Goal: Information Seeking & Learning: Check status

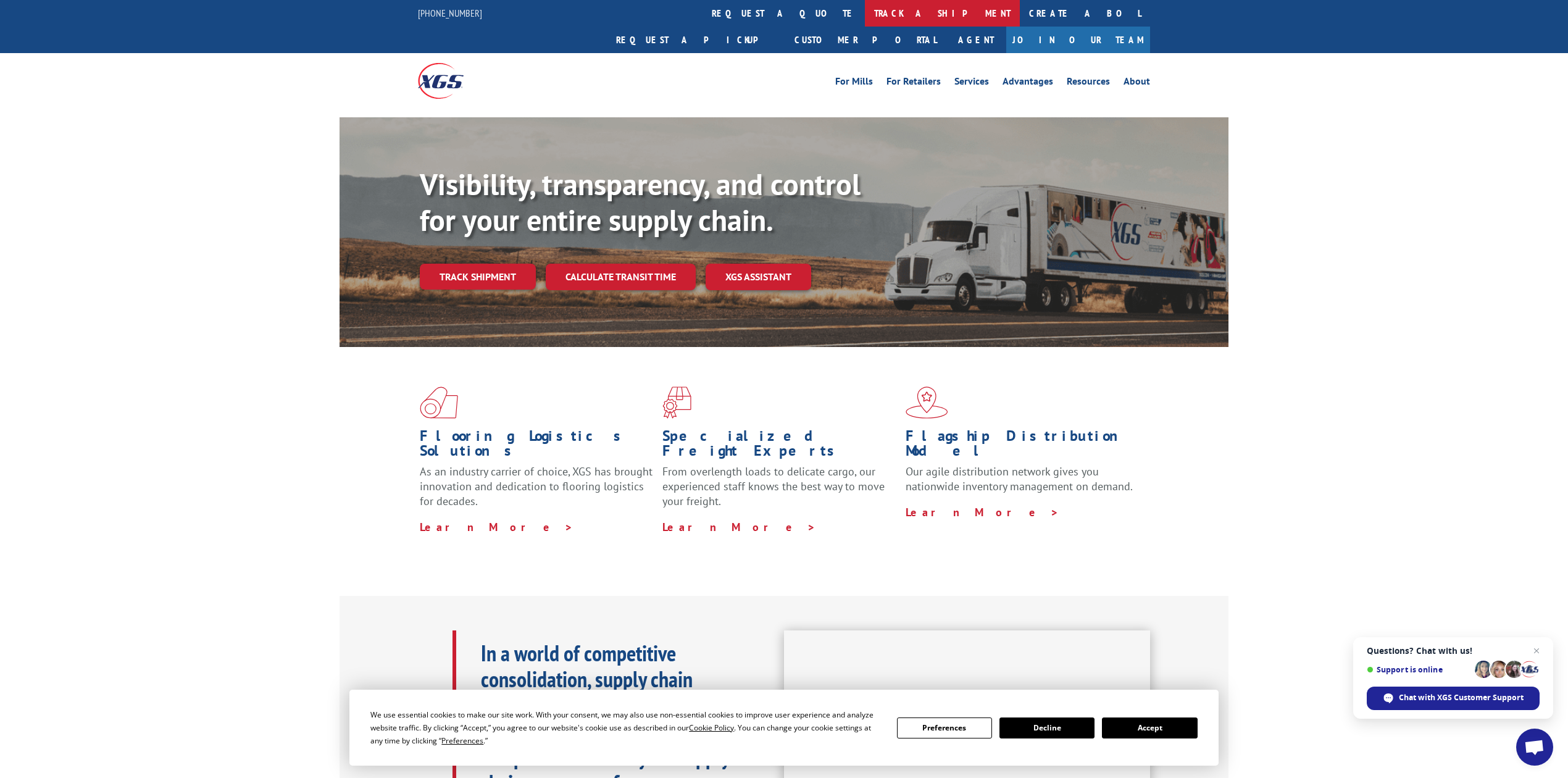
click at [865, 17] on link "track a shipment" at bounding box center [943, 13] width 155 height 27
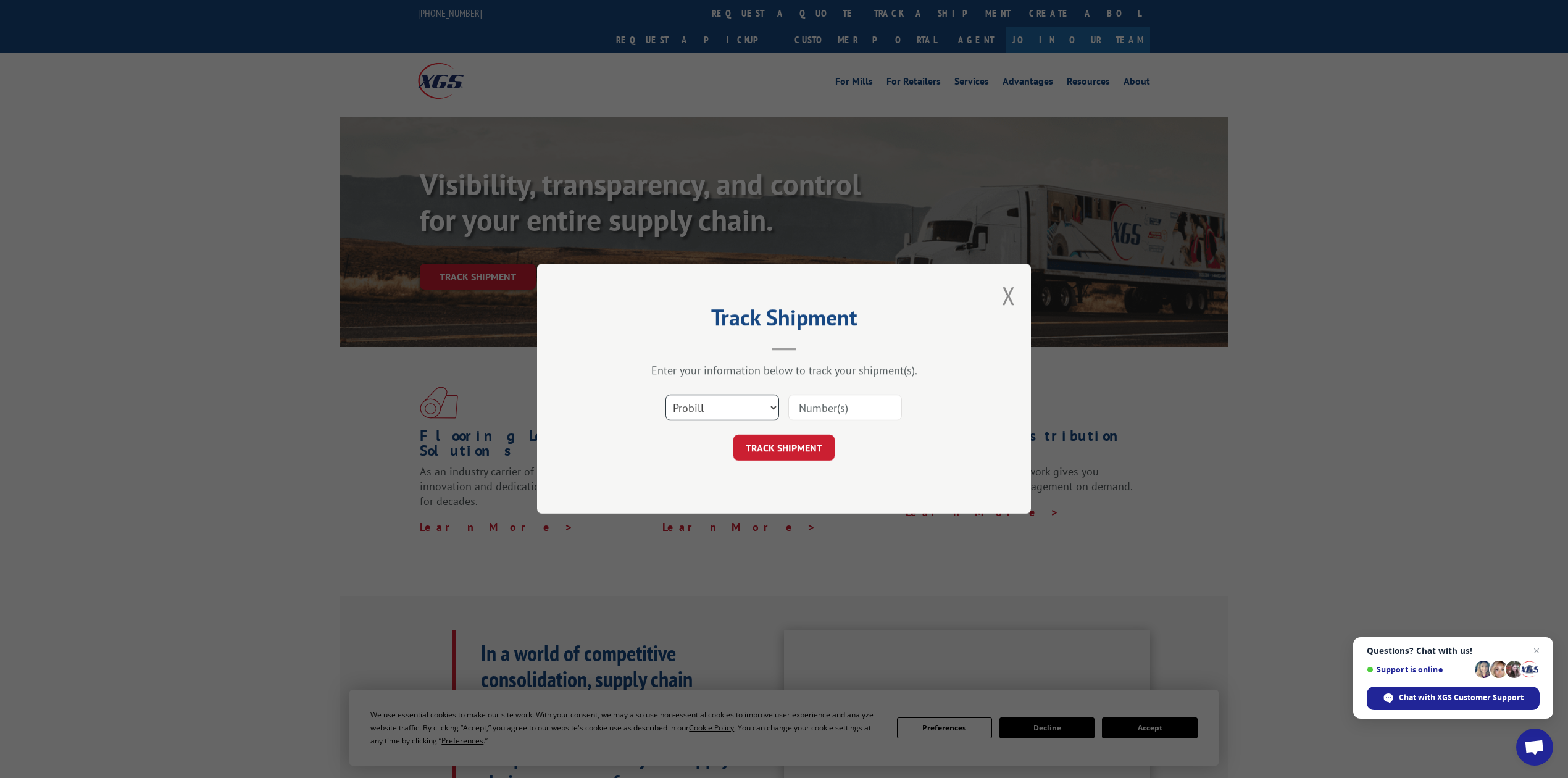
click at [695, 398] on select "Select category... Probill BOL PO" at bounding box center [722, 408] width 114 height 26
select select "bol"
click at [666, 395] on select "Select category... Probill BOL PO" at bounding box center [722, 408] width 114 height 26
click at [801, 406] on input at bounding box center [845, 408] width 114 height 26
type input "8641075"
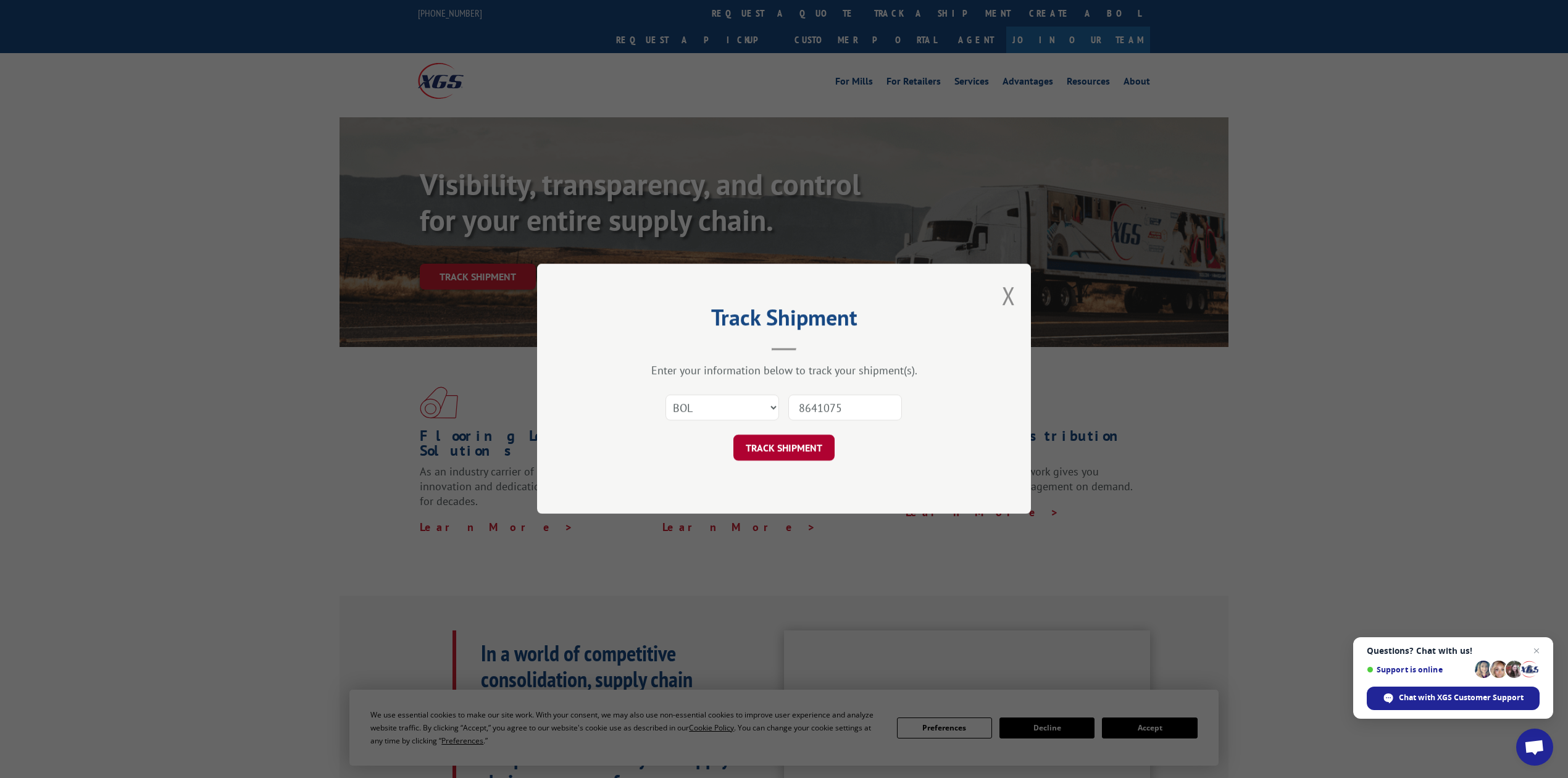
click at [763, 446] on button "TRACK SHIPMENT" at bounding box center [784, 448] width 101 height 26
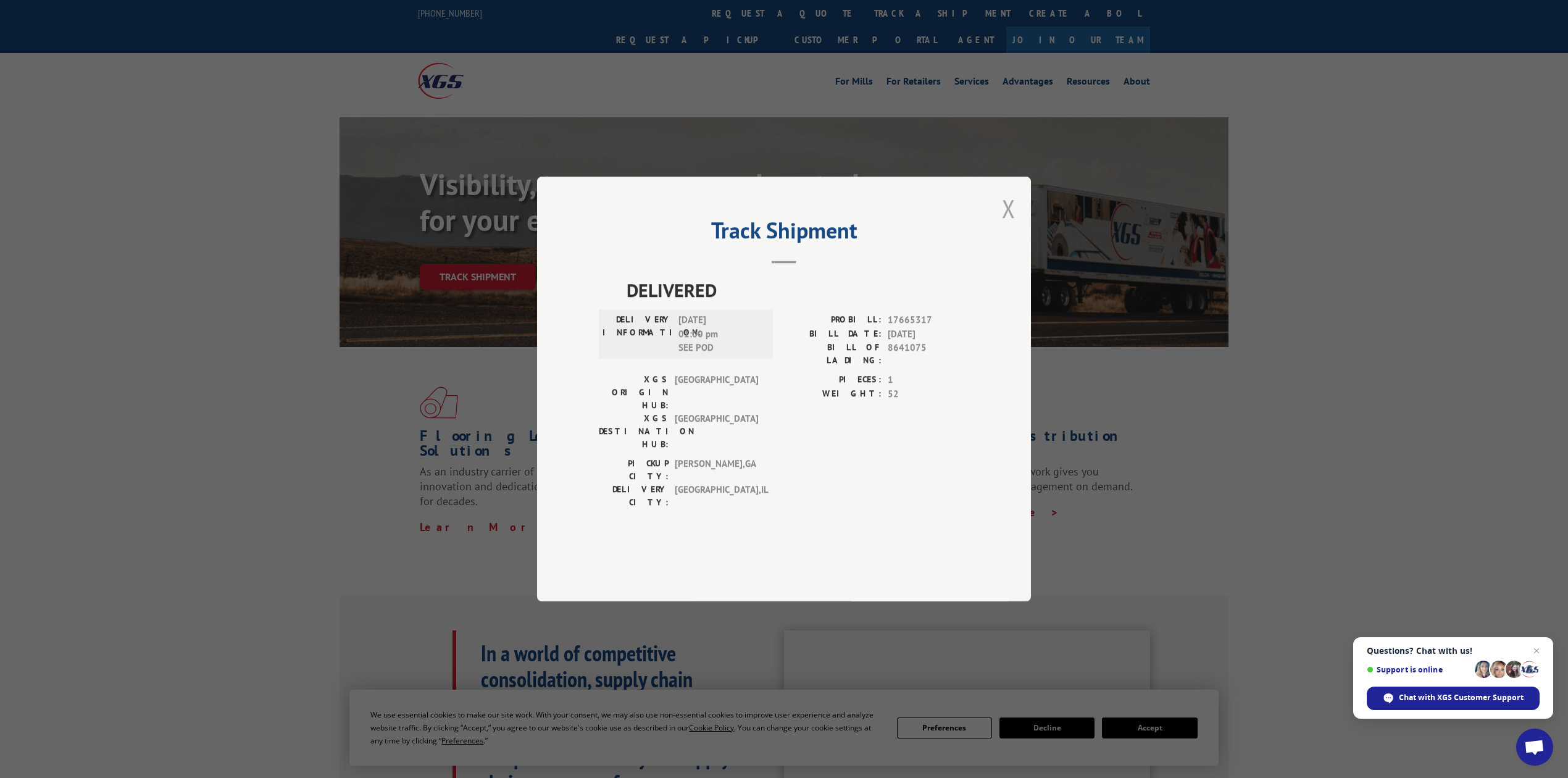
click at [1016, 225] on button "Close modal" at bounding box center [1009, 208] width 14 height 33
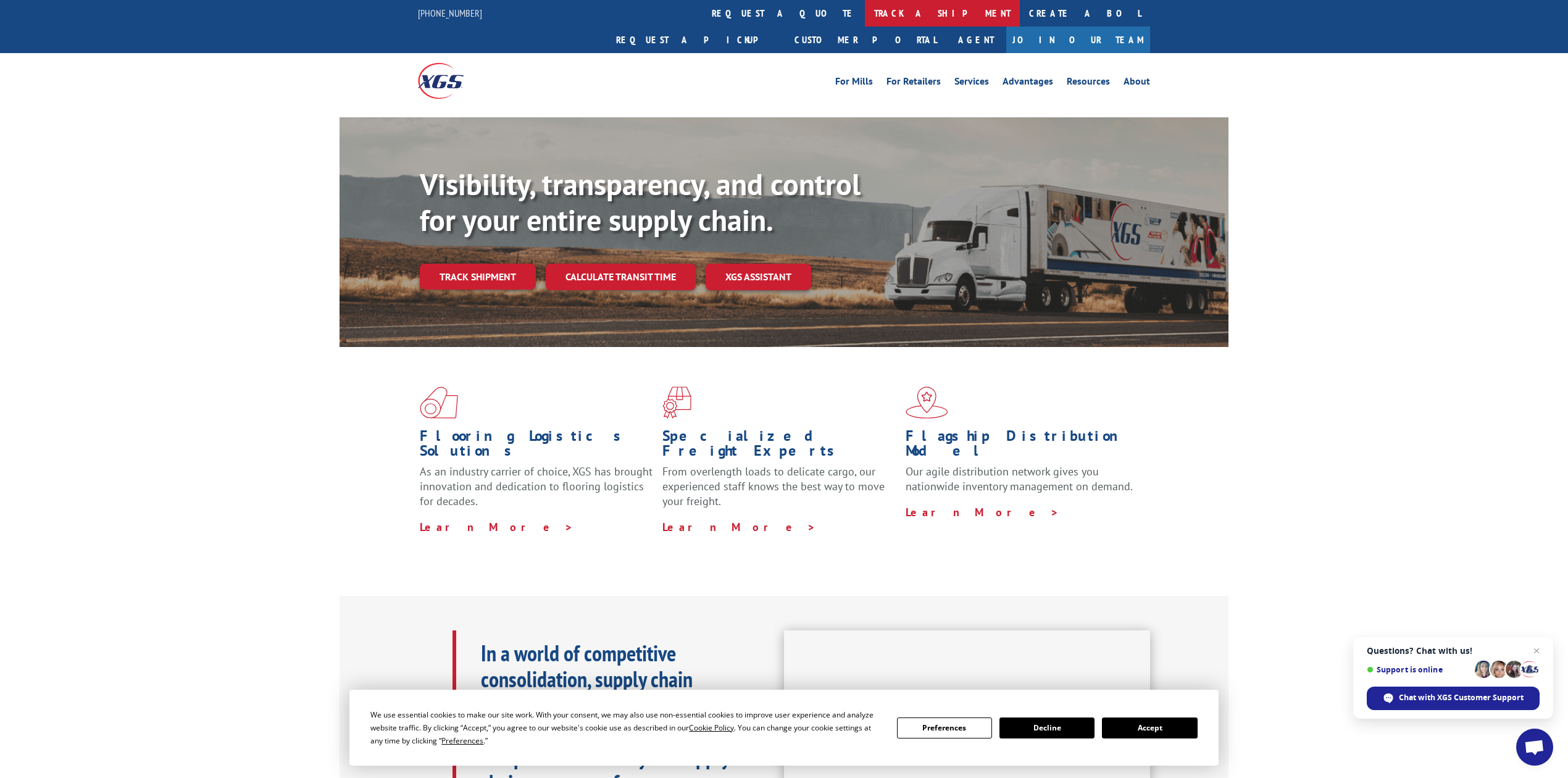
click at [865, 8] on link "track a shipment" at bounding box center [943, 13] width 155 height 27
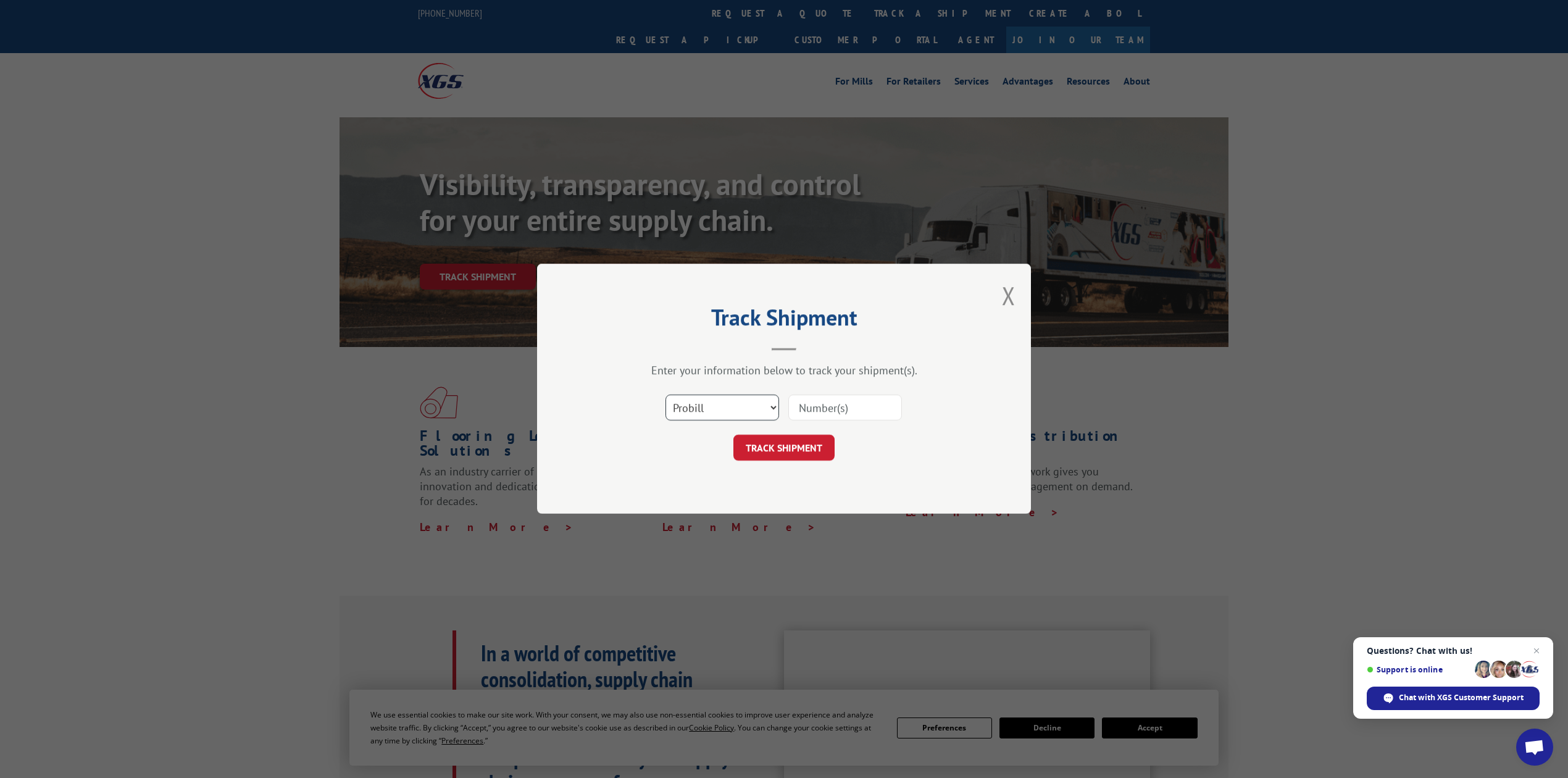
click at [699, 412] on select "Select category... Probill BOL PO" at bounding box center [722, 408] width 114 height 26
select select "bol"
click at [666, 395] on select "Select category... Probill BOL PO" at bounding box center [722, 408] width 114 height 26
click at [842, 412] on input at bounding box center [845, 408] width 114 height 26
type input "8641074"
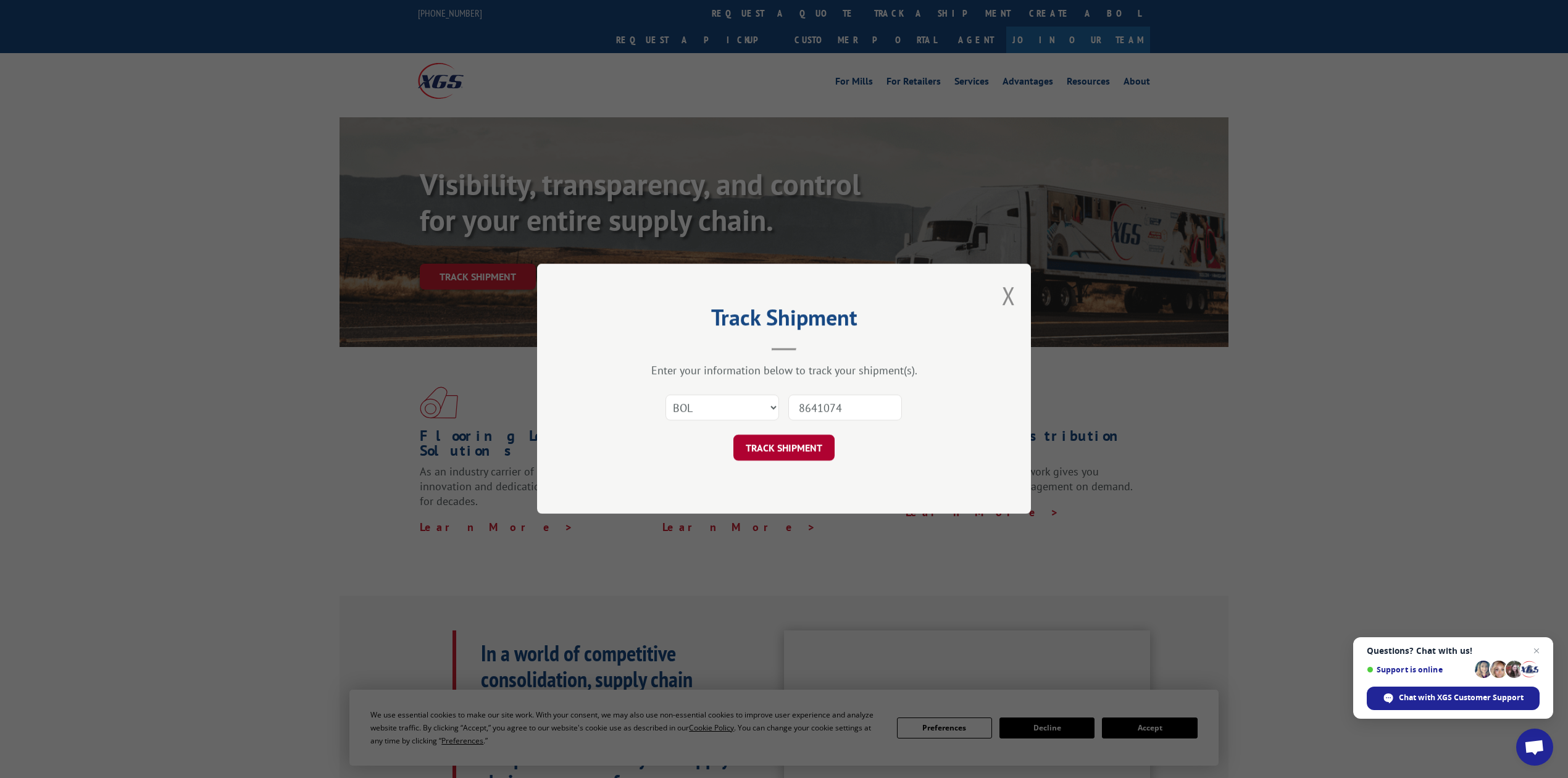
click at [798, 446] on button "TRACK SHIPMENT" at bounding box center [784, 448] width 101 height 26
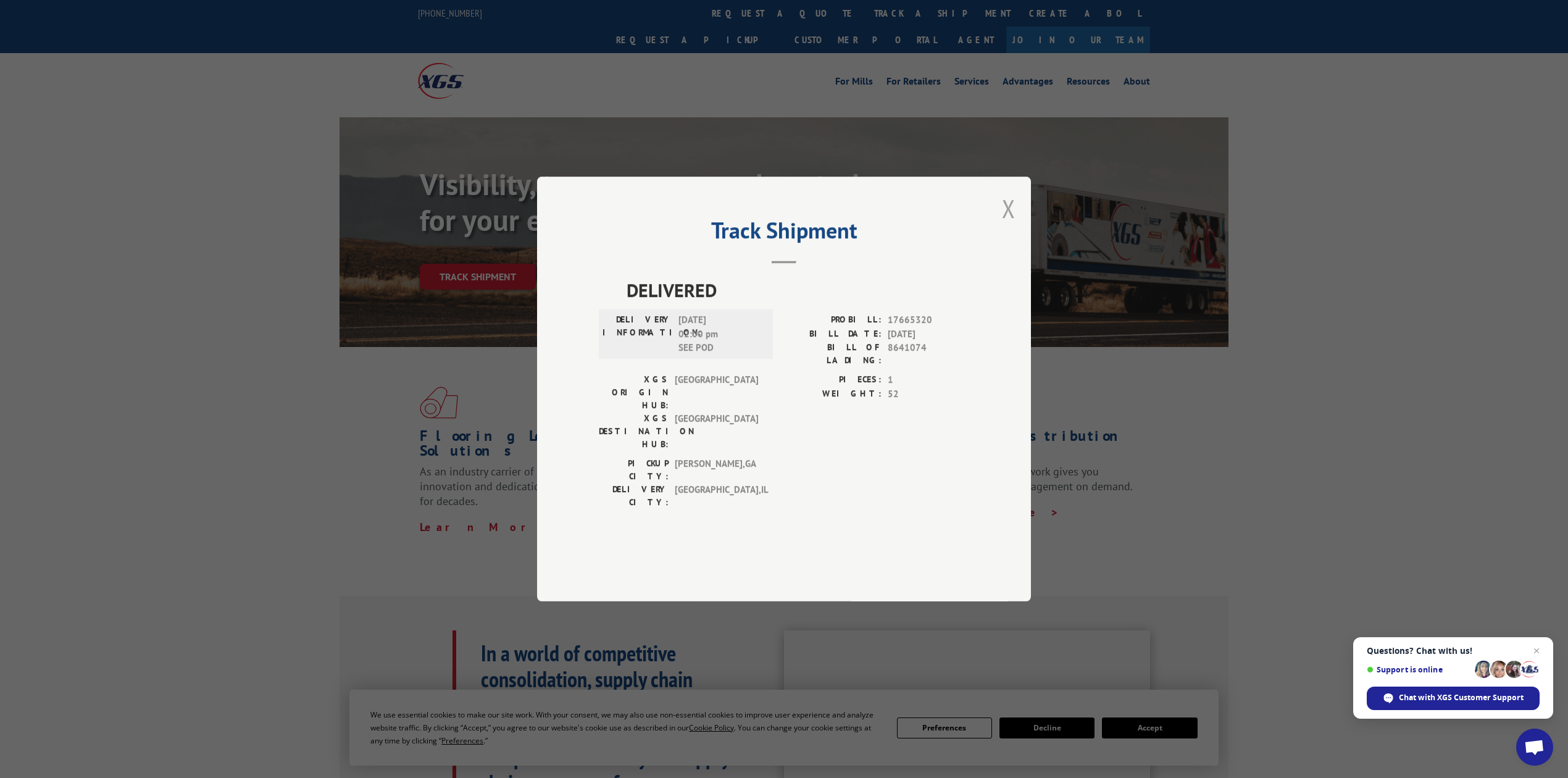
click at [1008, 225] on button "Close modal" at bounding box center [1009, 208] width 14 height 33
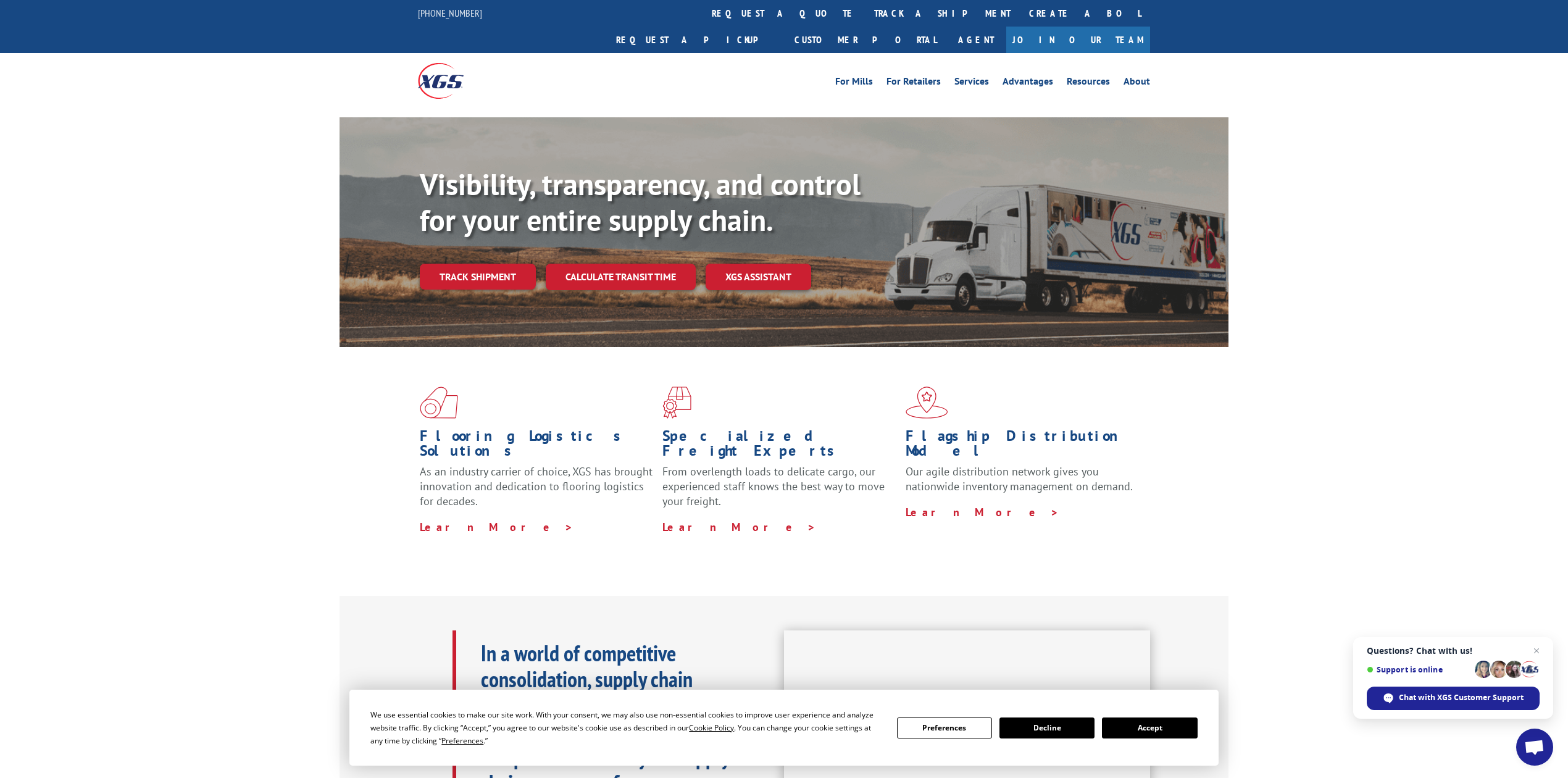
click at [865, 8] on link "track a shipment" at bounding box center [943, 13] width 155 height 27
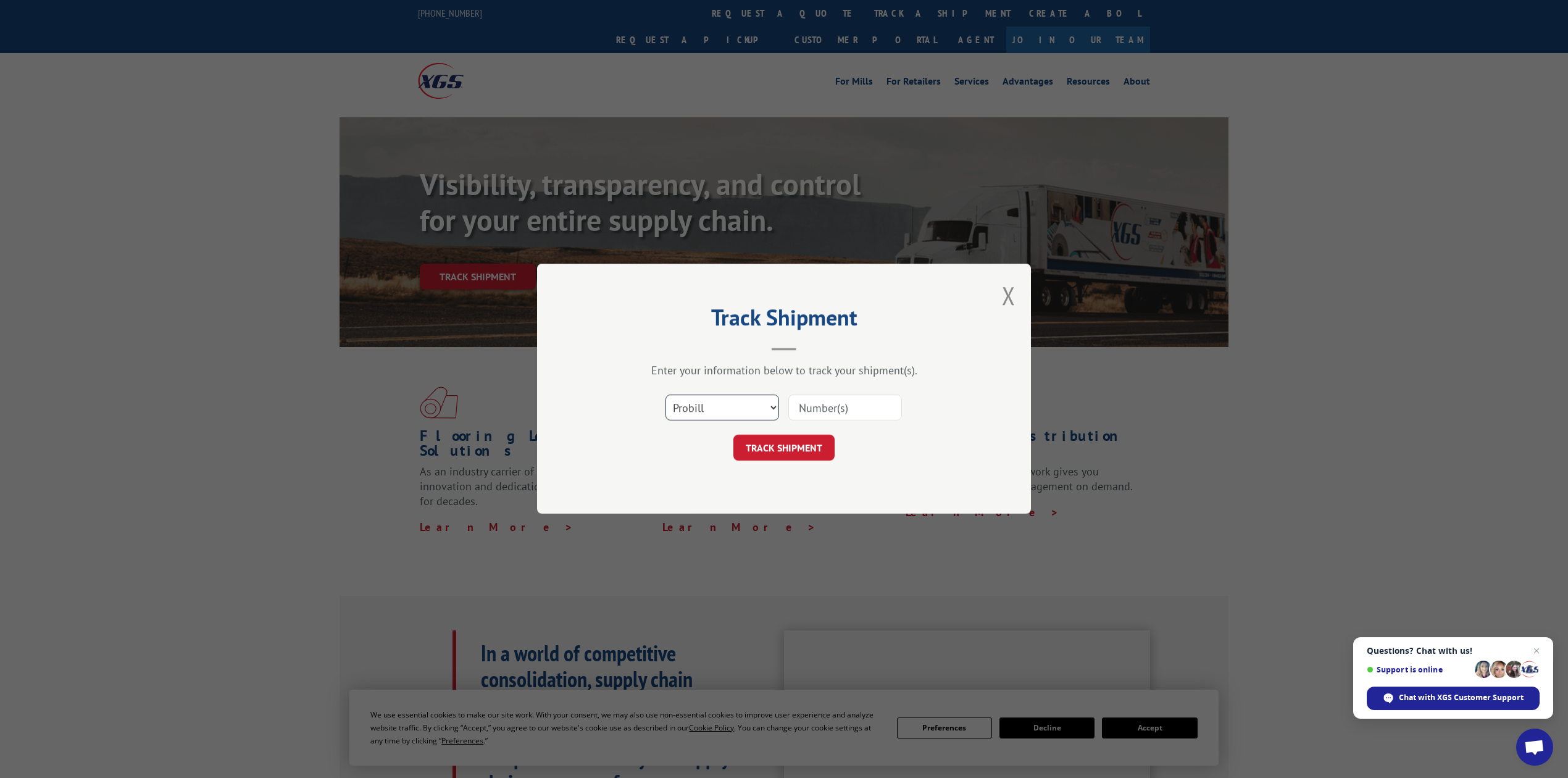
click at [683, 418] on select "Select category... Probill BOL PO" at bounding box center [722, 408] width 114 height 26
select select "bol"
click at [666, 395] on select "Select category... Probill BOL PO" at bounding box center [722, 408] width 114 height 26
click at [819, 409] on input at bounding box center [845, 408] width 114 height 26
type input "8641228"
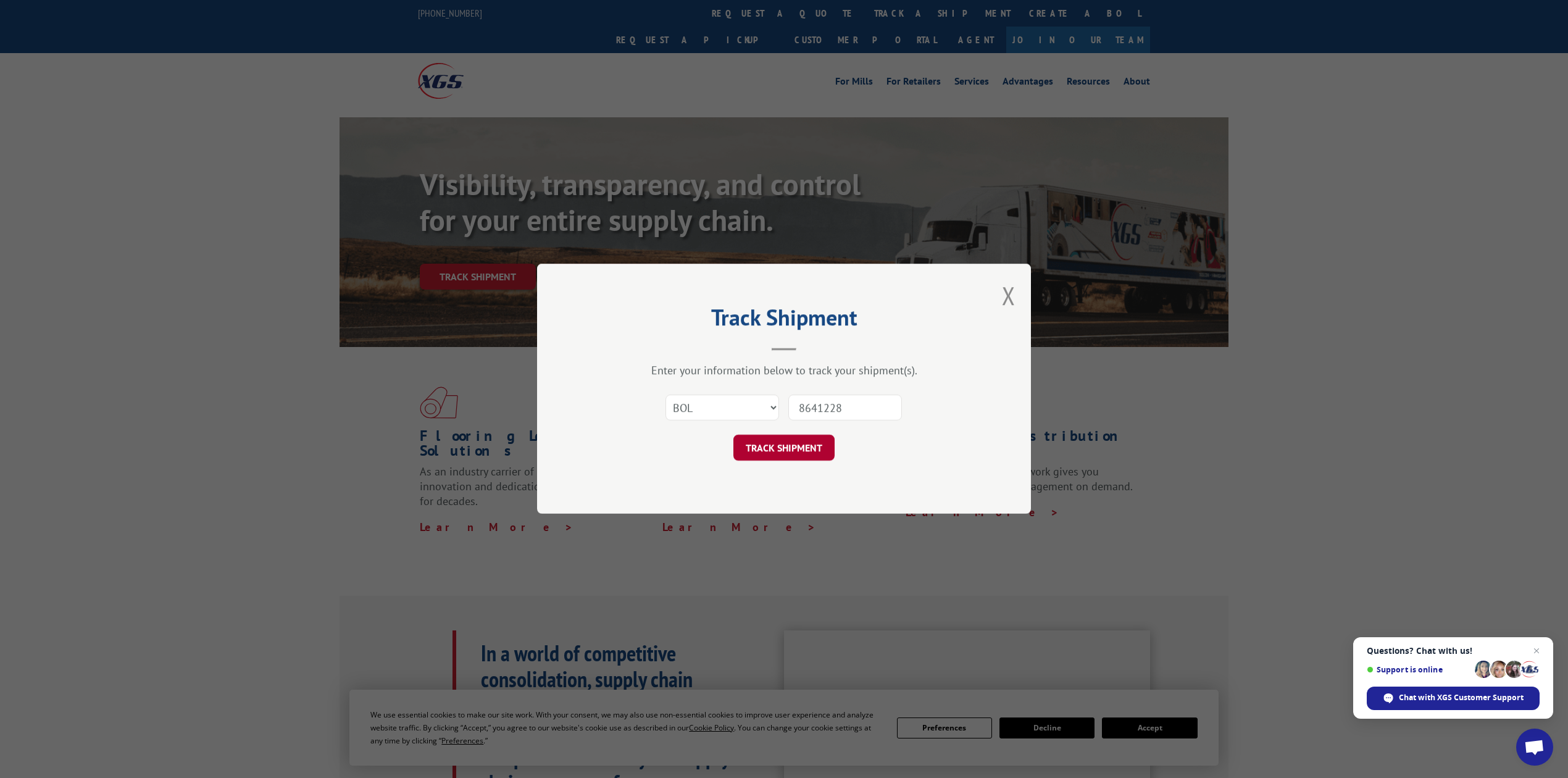
click at [822, 438] on button "TRACK SHIPMENT" at bounding box center [784, 448] width 101 height 26
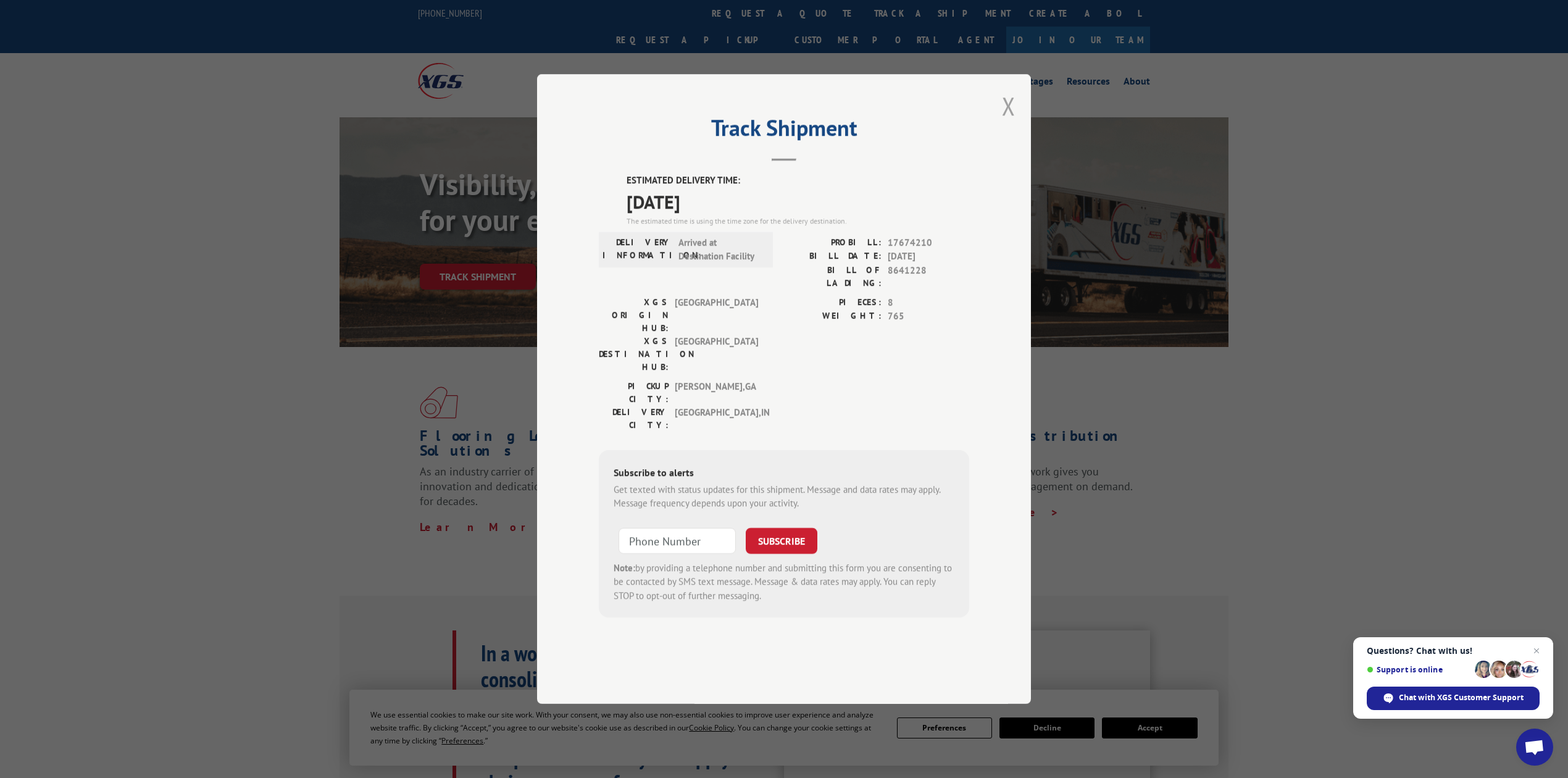
click at [1011, 122] on button "Close modal" at bounding box center [1009, 106] width 14 height 33
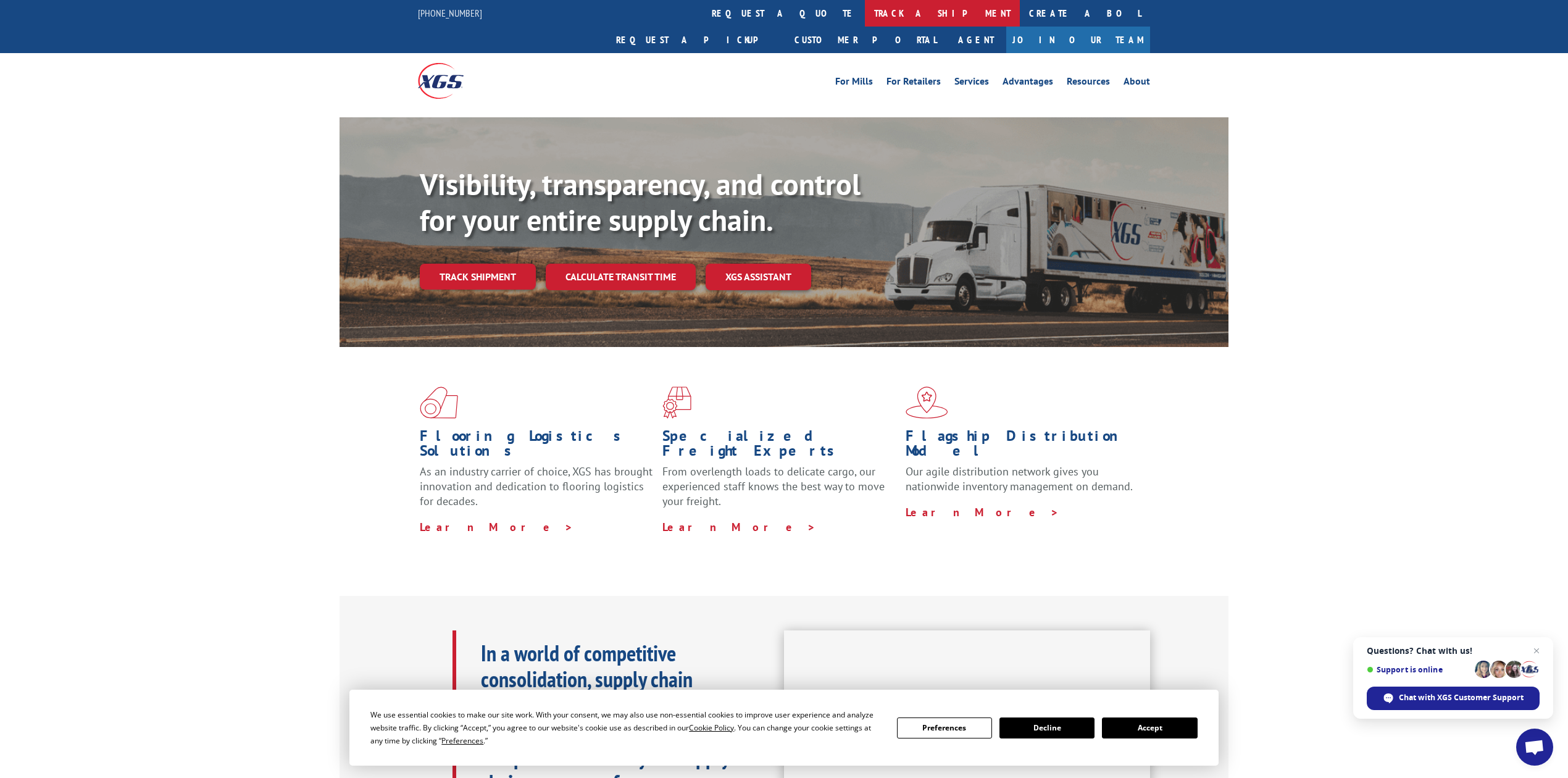
click at [865, 11] on link "track a shipment" at bounding box center [943, 13] width 155 height 27
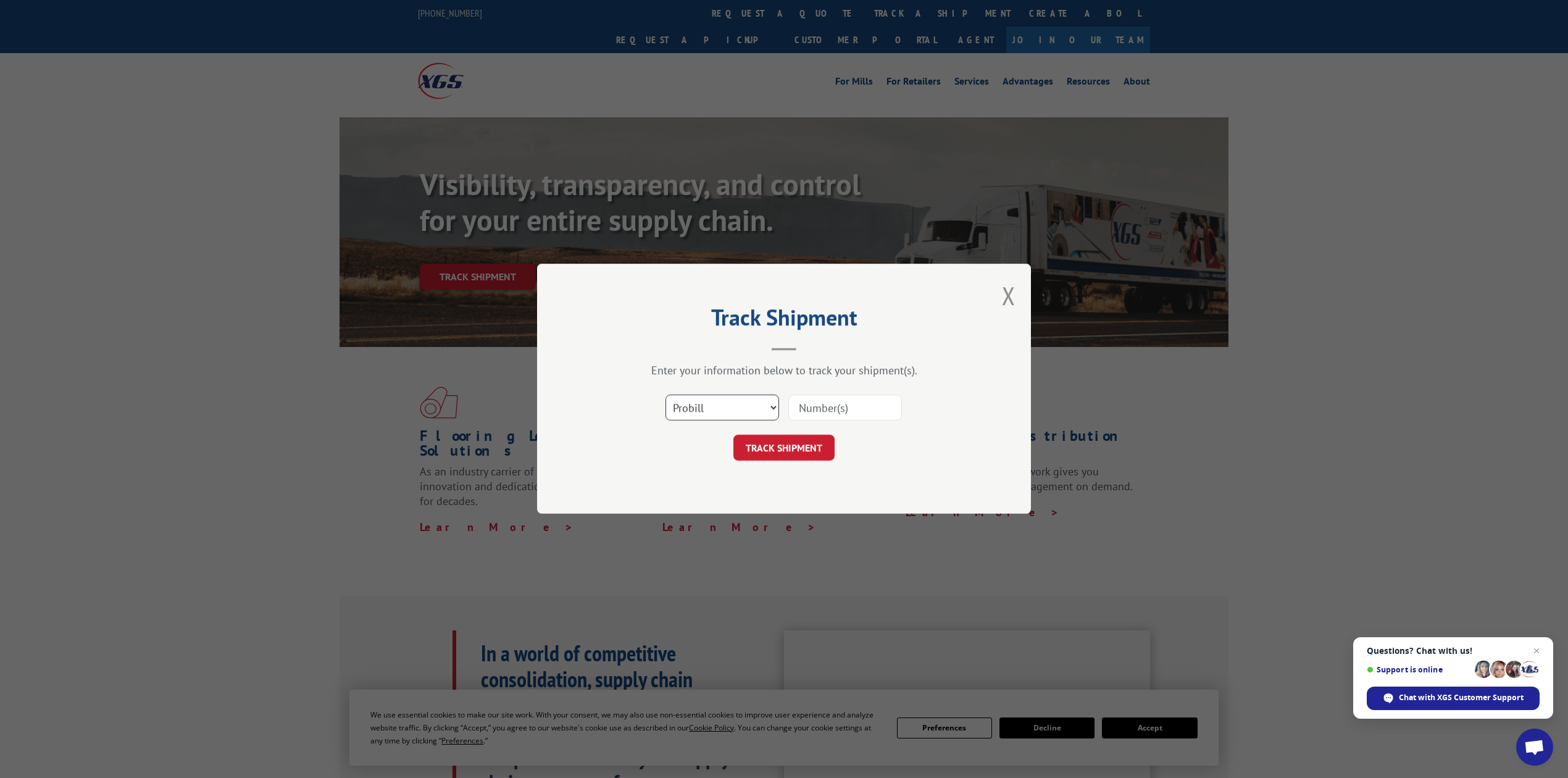
click at [744, 398] on select "Select category... Probill BOL PO" at bounding box center [722, 408] width 114 height 26
select select "bol"
click at [666, 395] on select "Select category... Probill BOL PO" at bounding box center [722, 408] width 114 height 26
drag, startPoint x: 822, startPoint y: 424, endPoint x: 828, endPoint y: 414, distance: 11.7
click at [824, 421] on div "Select category... Probill BOL PO" at bounding box center [783, 408] width 370 height 41
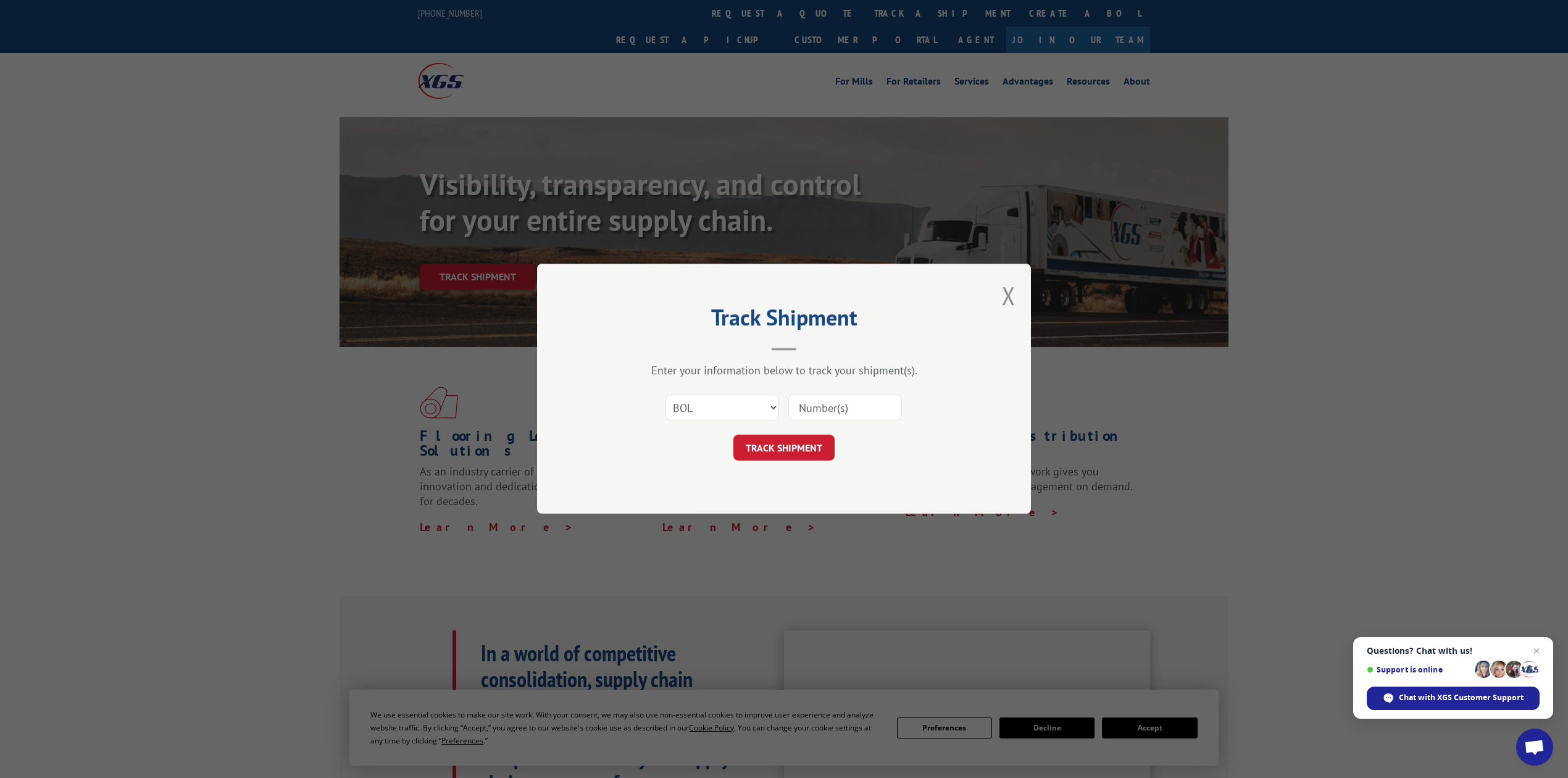
click at [828, 410] on input at bounding box center [845, 408] width 114 height 26
type input "8641183"
click at [810, 462] on div "Track Shipment Enter your information below to track your shipment(s). Select c…" at bounding box center [784, 388] width 494 height 250
click at [810, 456] on button "TRACK SHIPMENT" at bounding box center [784, 448] width 101 height 26
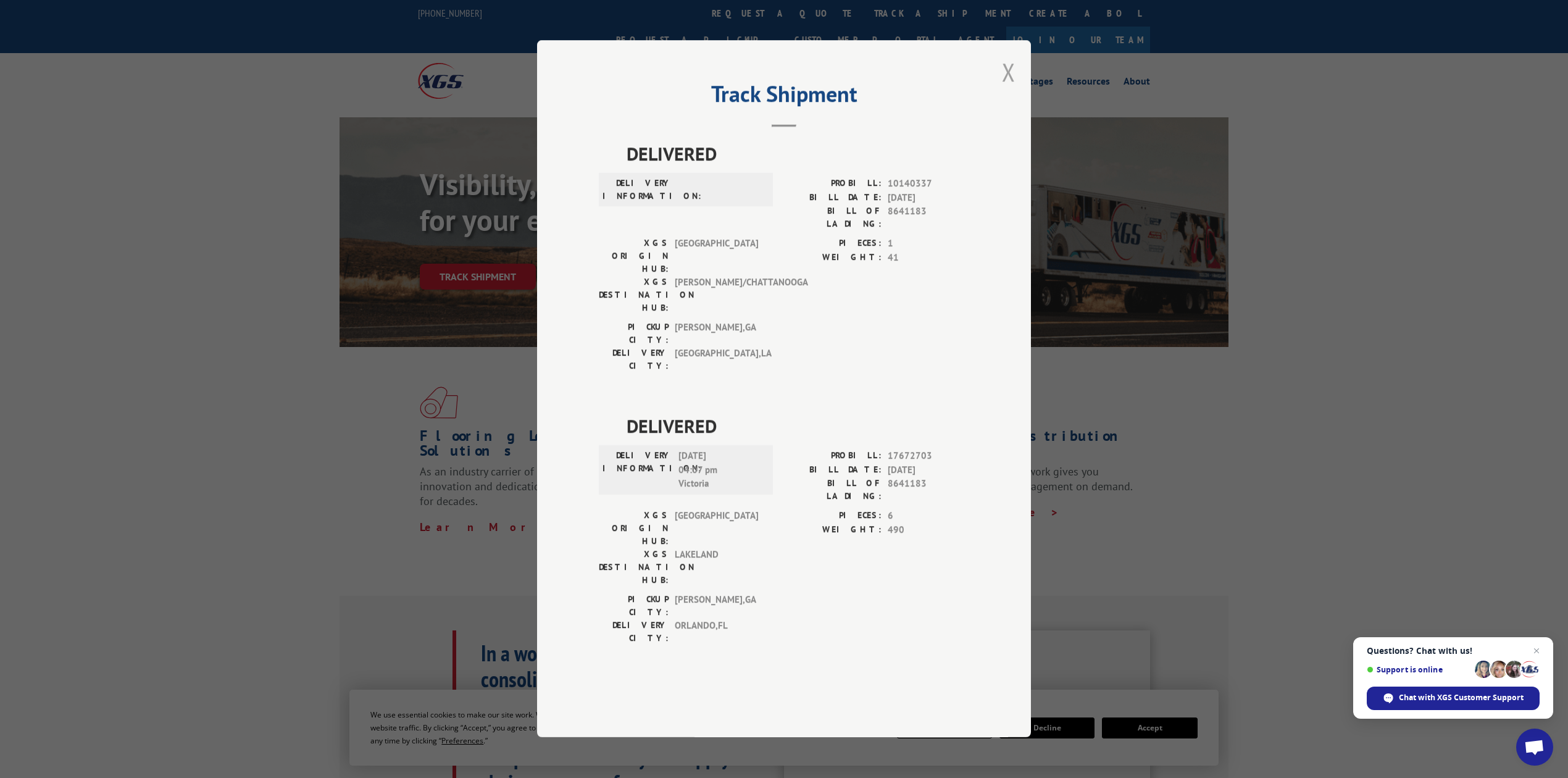
click at [1016, 88] on button "Close modal" at bounding box center [1009, 72] width 14 height 33
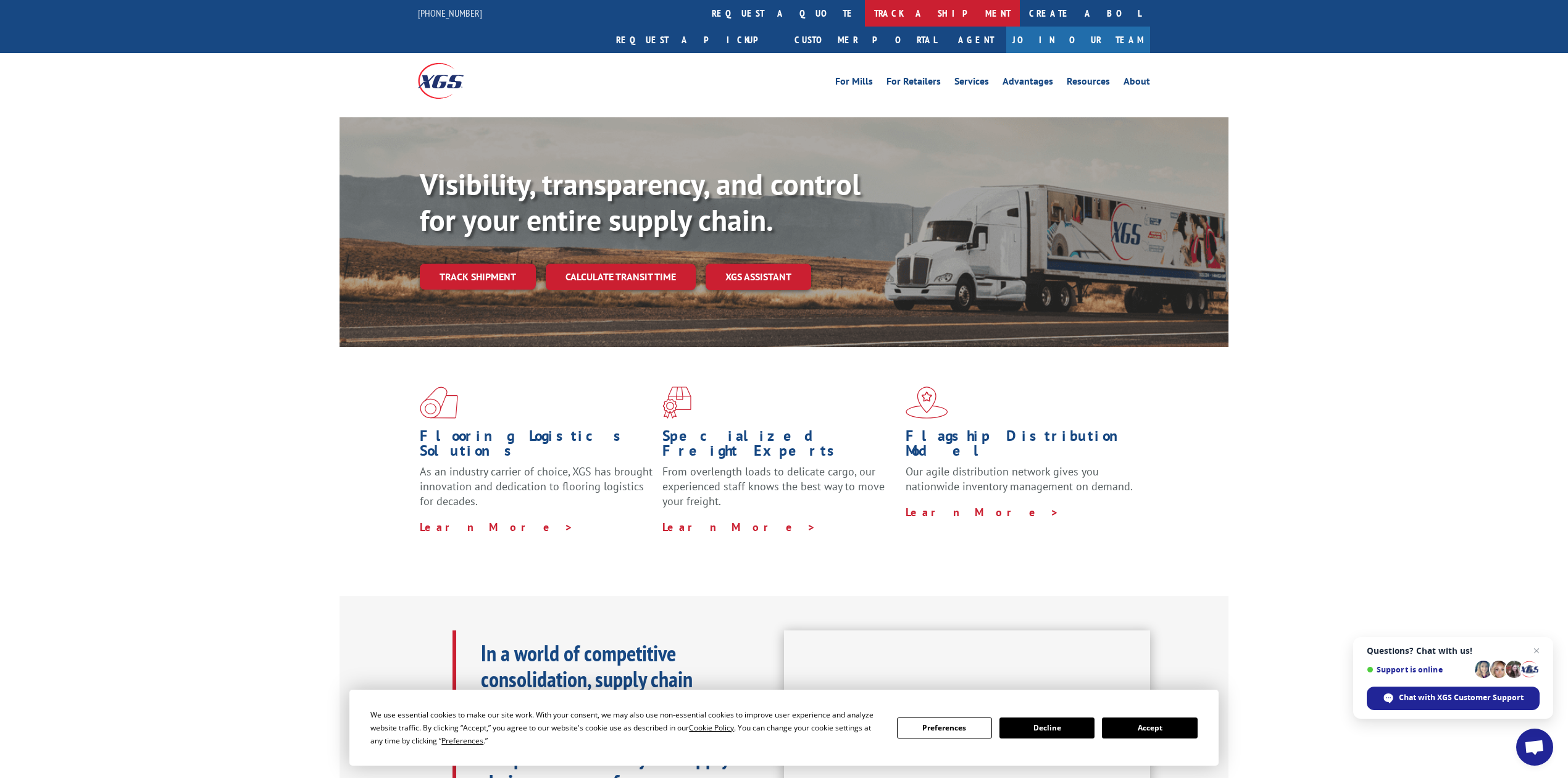
click at [865, 6] on link "track a shipment" at bounding box center [943, 13] width 155 height 27
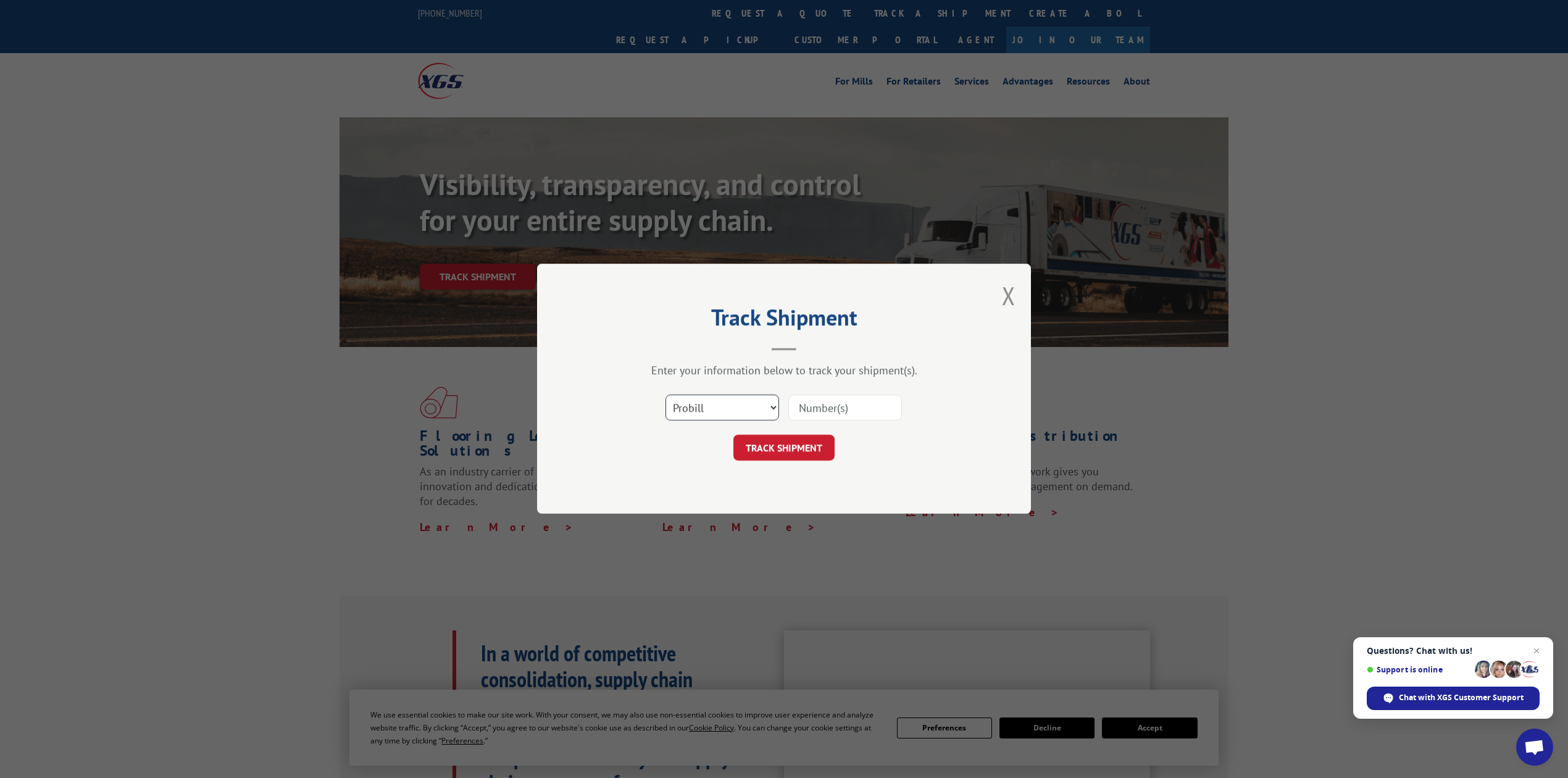
drag, startPoint x: 722, startPoint y: 403, endPoint x: 722, endPoint y: 418, distance: 15.0
click at [722, 403] on select "Select category... Probill BOL PO" at bounding box center [722, 408] width 114 height 26
select select "bol"
click at [666, 395] on select "Select category... Probill BOL PO" at bounding box center [722, 408] width 114 height 26
click at [805, 423] on div "Select category... Probill BOL PO" at bounding box center [783, 408] width 370 height 41
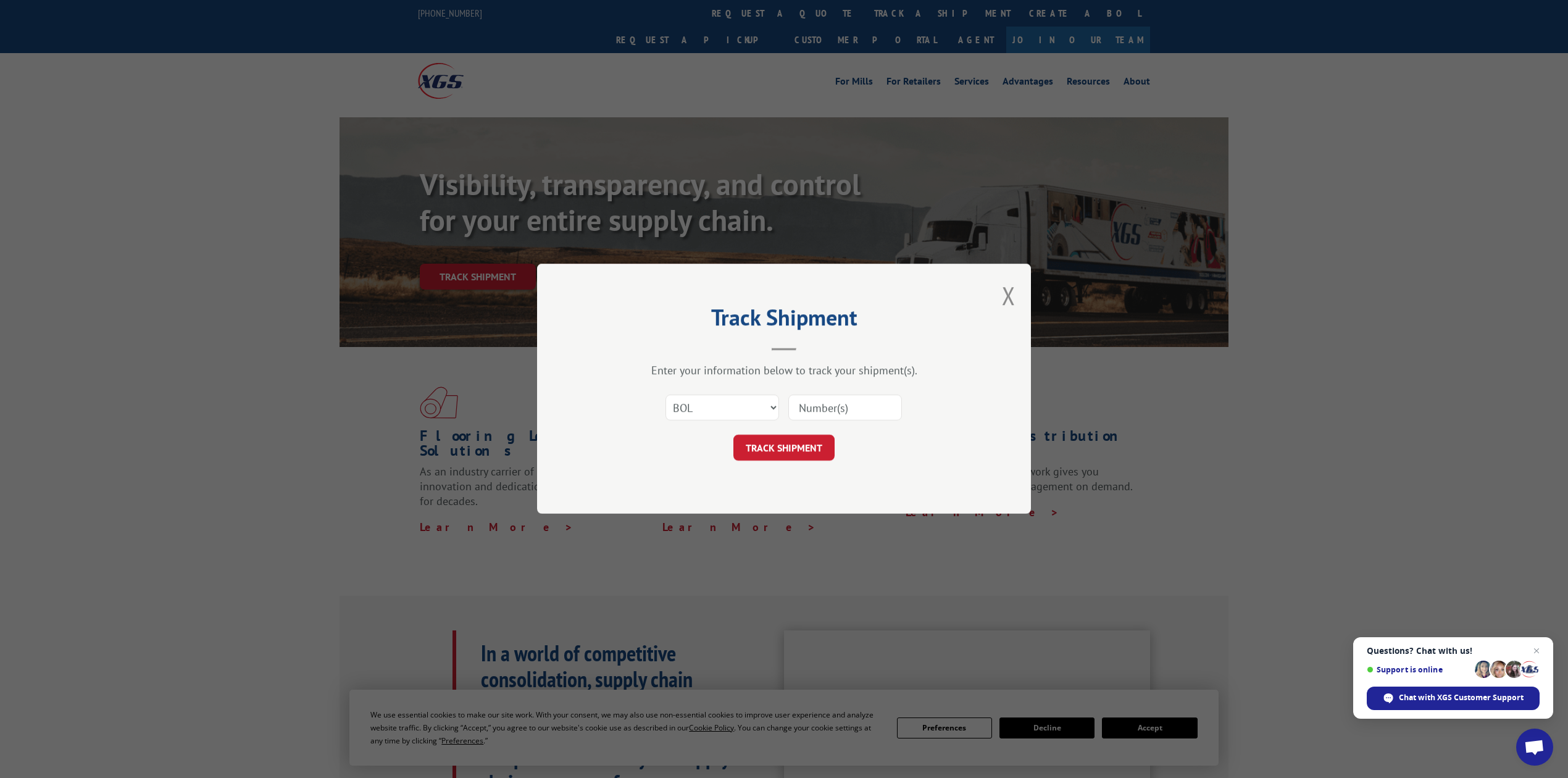
click at [805, 403] on input at bounding box center [845, 408] width 114 height 26
type input "8641344"
click at [833, 454] on button "TRACK SHIPMENT" at bounding box center [784, 448] width 101 height 26
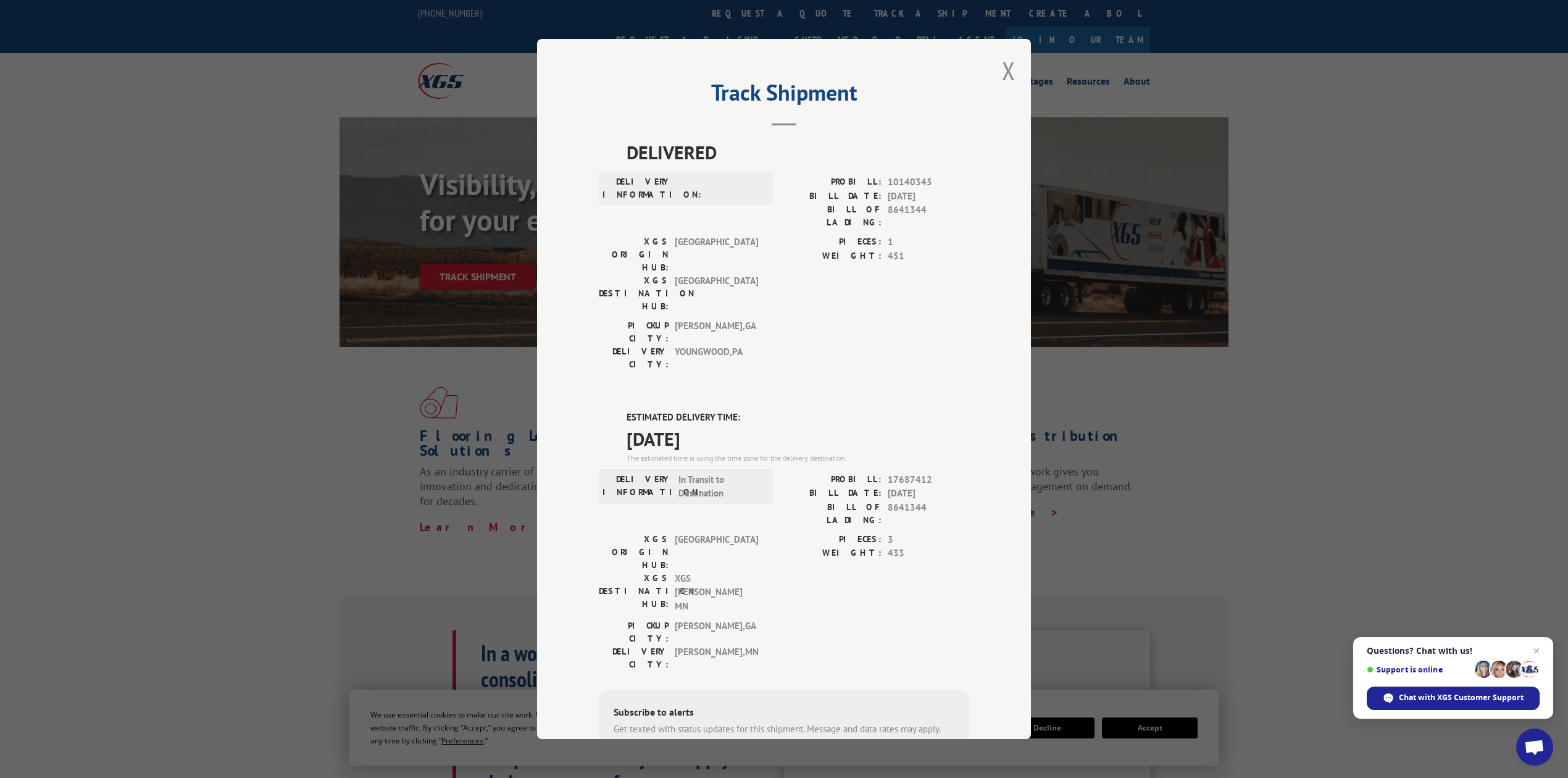
click at [988, 67] on div "Track Shipment DELIVERED DELIVERY INFORMATION: PROBILL: 10140345 BILL DATE: [DA…" at bounding box center [784, 389] width 494 height 700
click at [1002, 62] on button "Close modal" at bounding box center [1009, 70] width 14 height 33
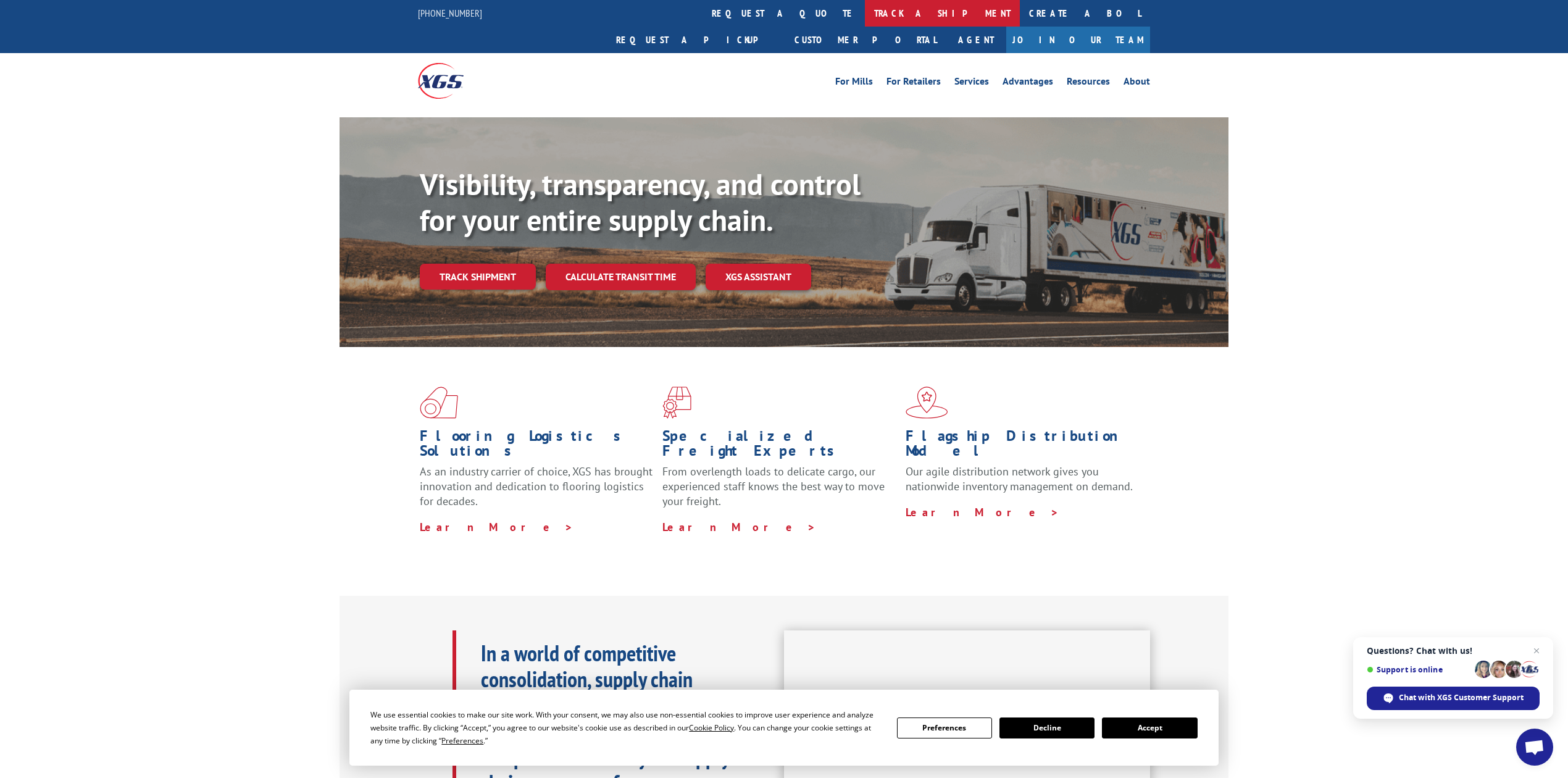
click at [865, 18] on link "track a shipment" at bounding box center [943, 13] width 155 height 27
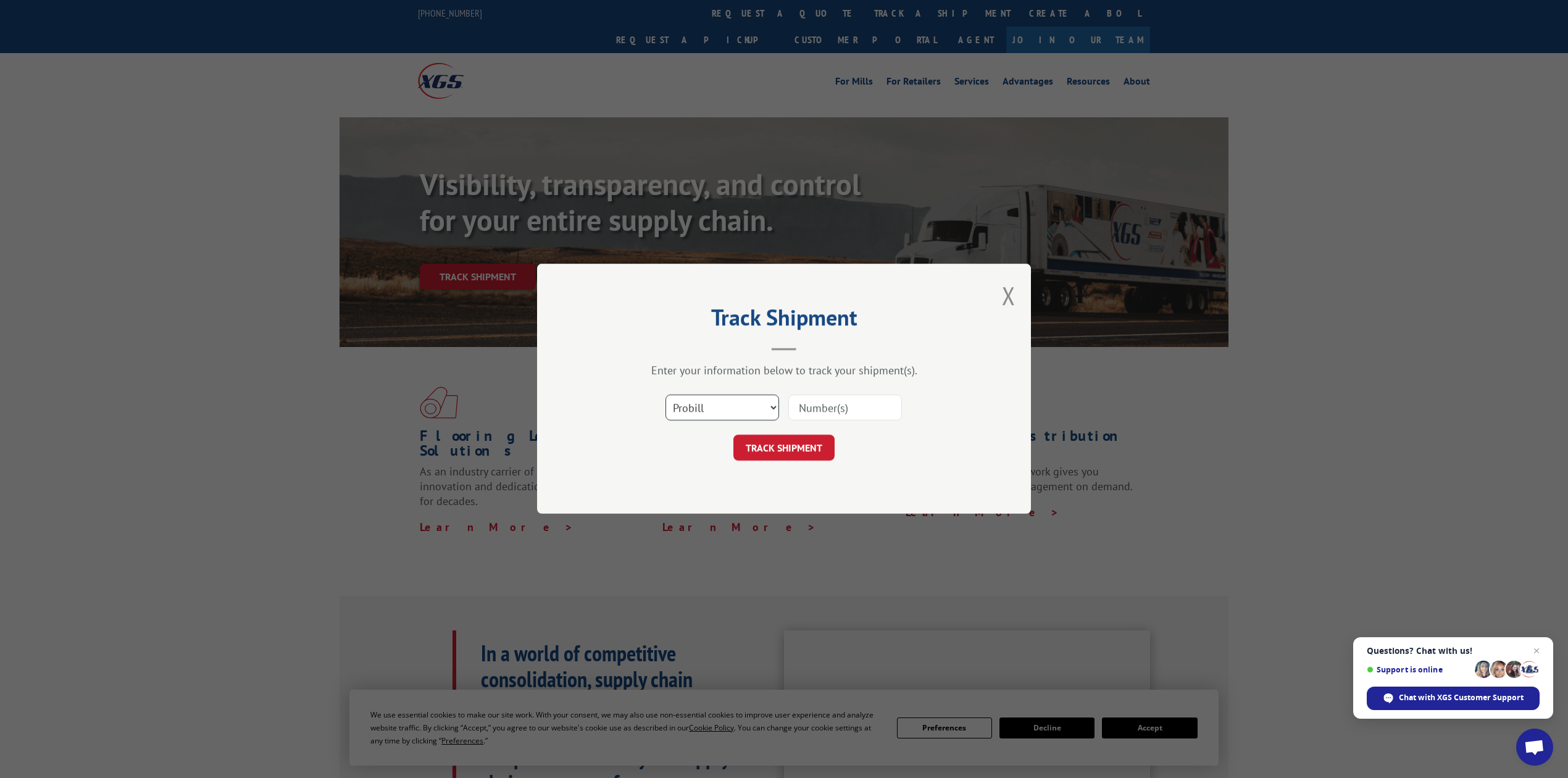
click at [714, 406] on select "Select category... Probill BOL PO" at bounding box center [722, 408] width 114 height 26
select select "bol"
click at [666, 395] on select "Select category... Probill BOL PO" at bounding box center [722, 408] width 114 height 26
drag, startPoint x: 825, startPoint y: 406, endPoint x: 808, endPoint y: 400, distance: 18.0
click at [824, 406] on input at bounding box center [845, 408] width 114 height 26
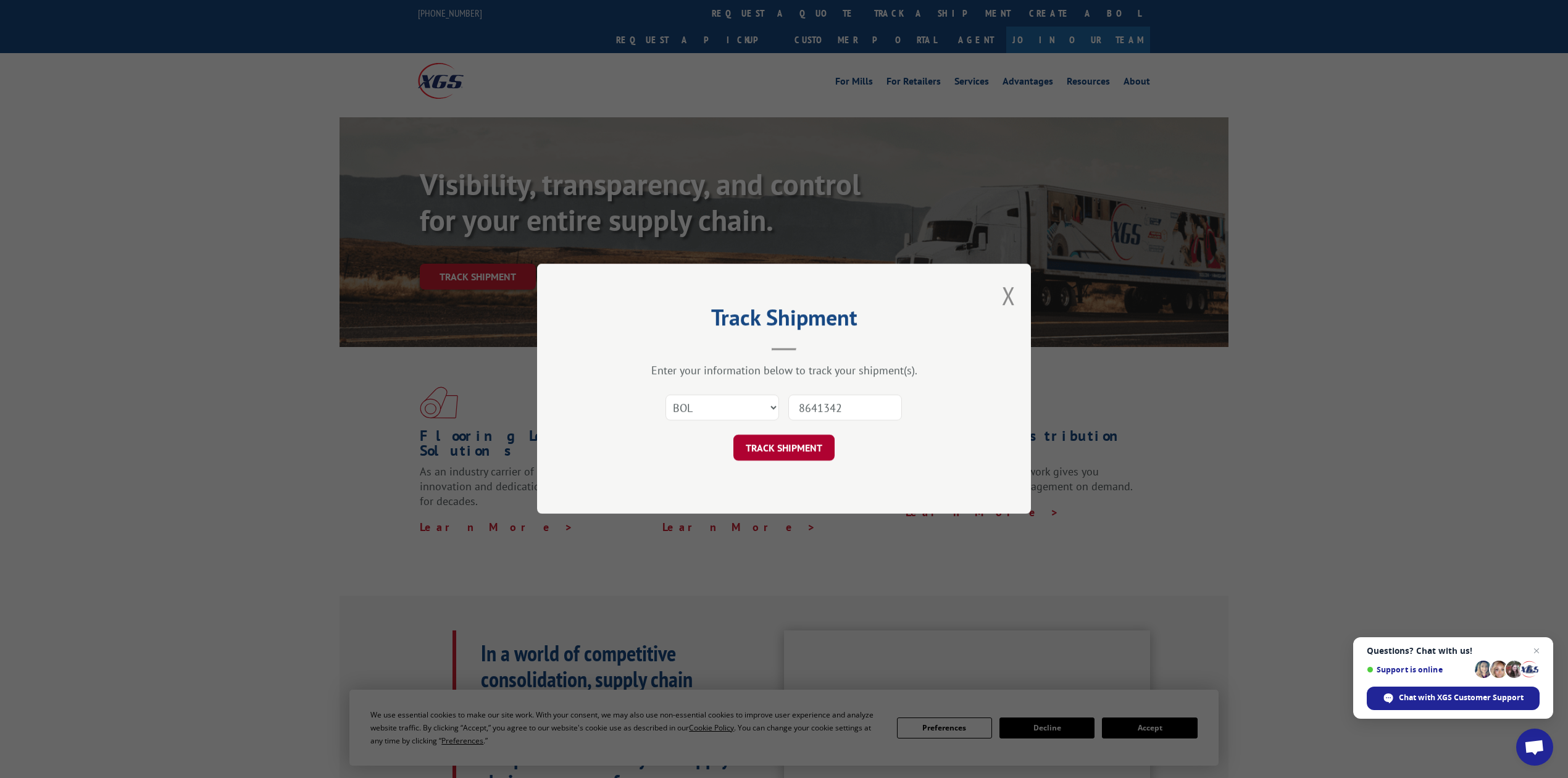
type input "8641342"
click at [801, 448] on button "TRACK SHIPMENT" at bounding box center [784, 448] width 101 height 26
